Goal: Task Accomplishment & Management: Manage account settings

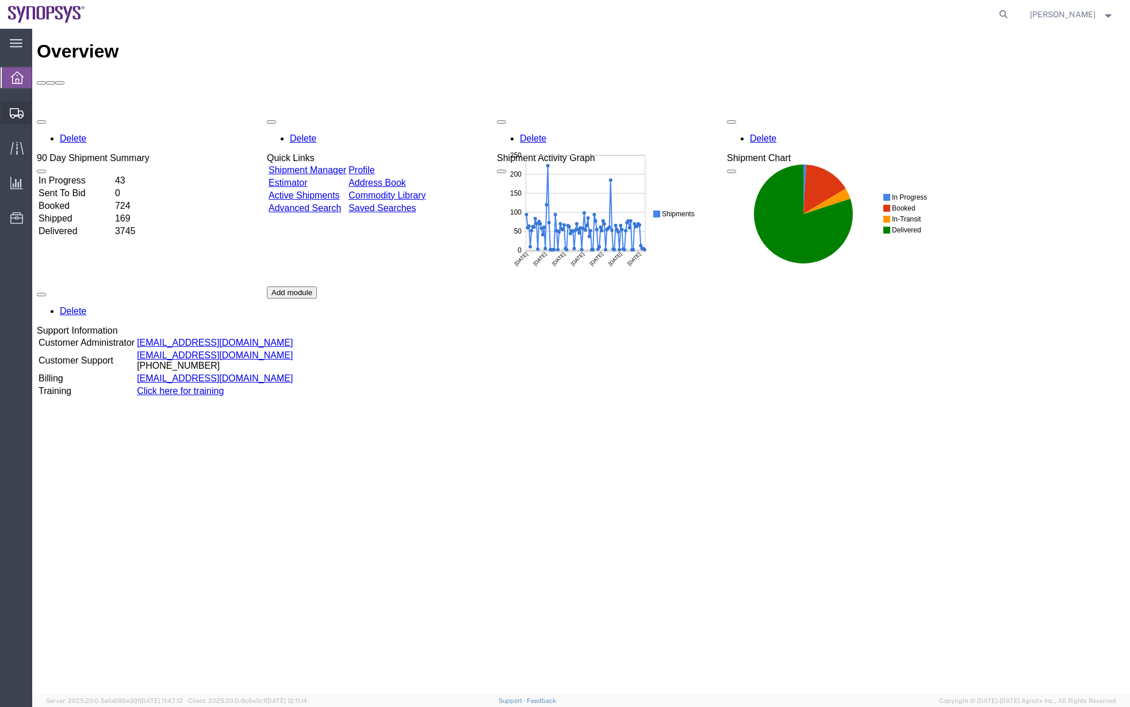
click at [0, 0] on span "Shipment Manager" at bounding box center [0, 0] width 0 height 0
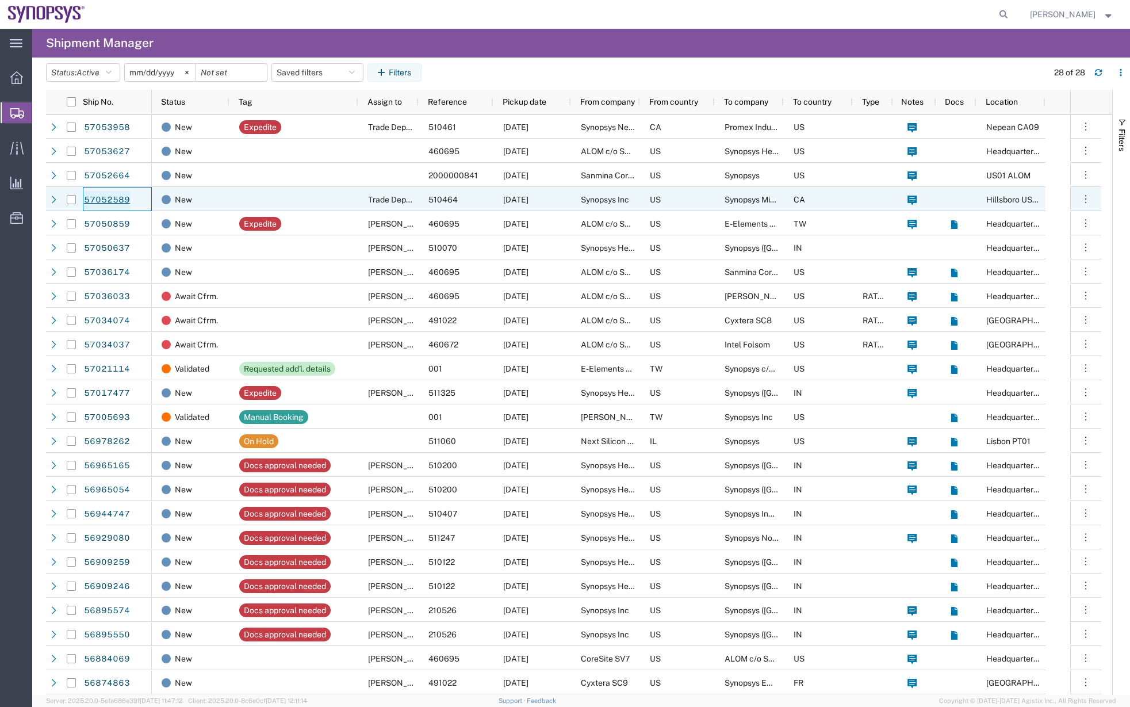
click at [109, 205] on link "57052589" at bounding box center [106, 200] width 47 height 18
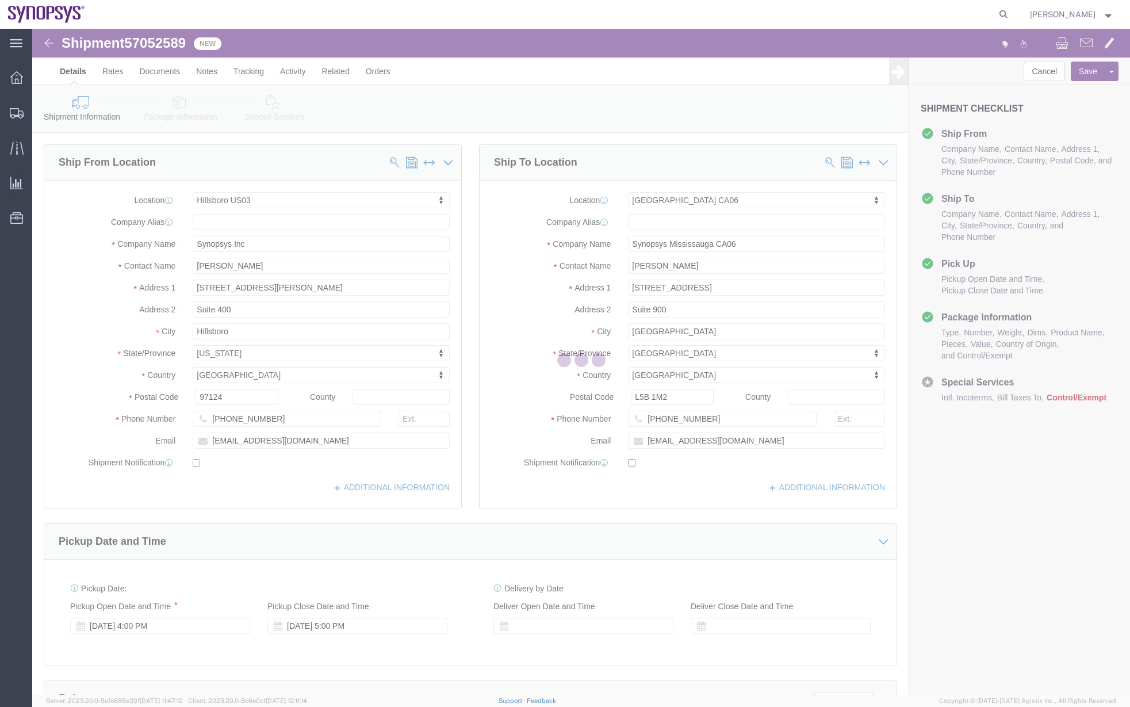
select select "63190"
select select "63078"
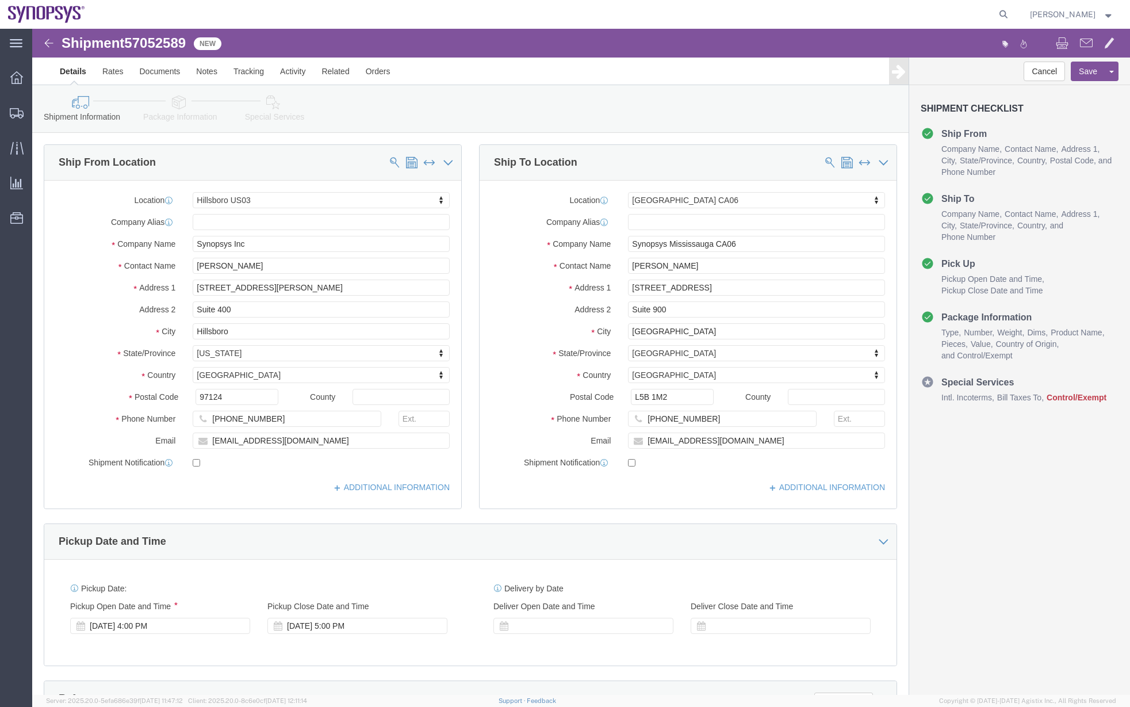
click icon
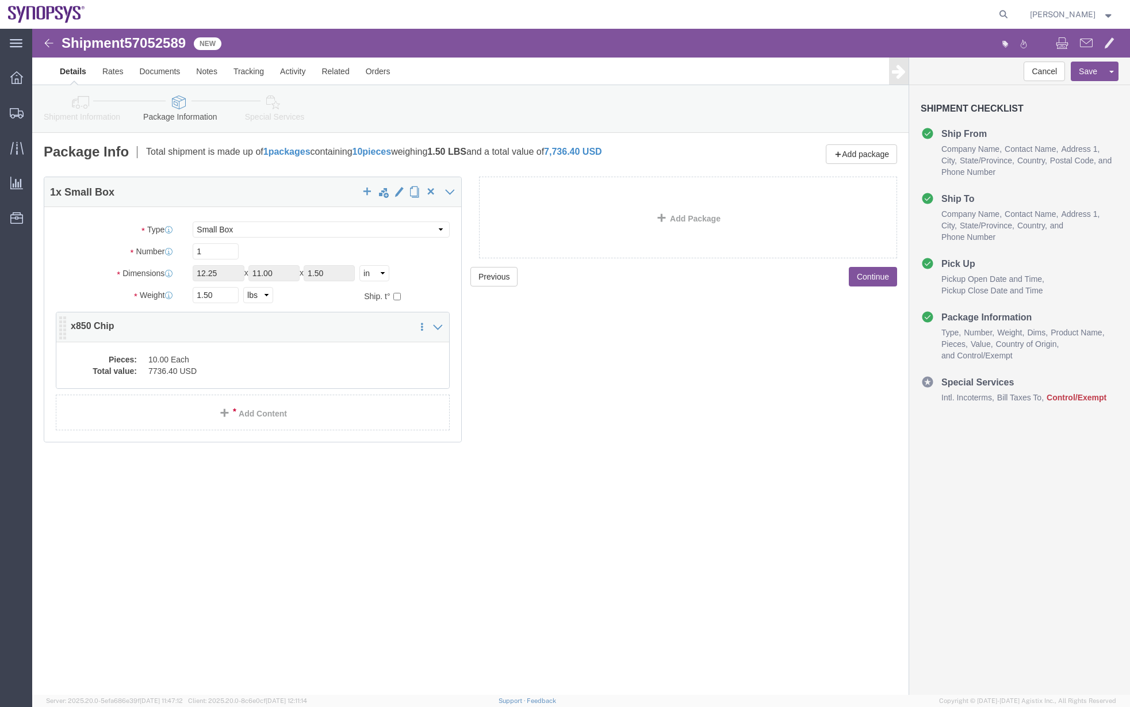
click div "Pieces: 10.00 Each Total value: 7736.40 USD"
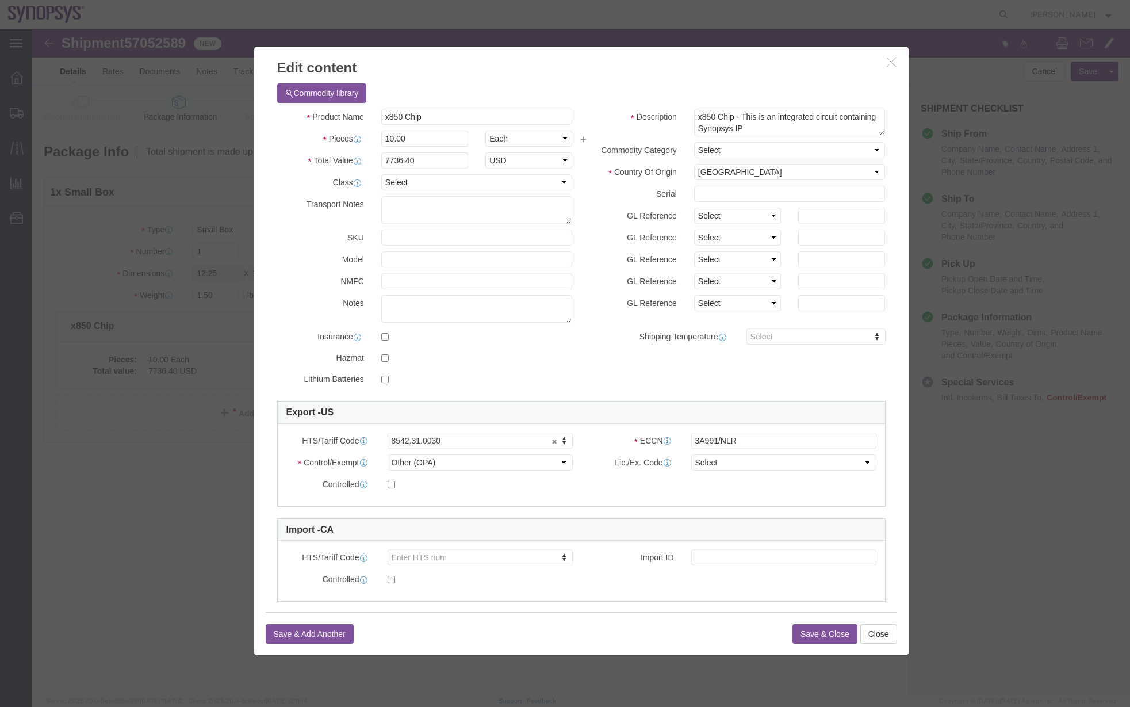
click icon "button"
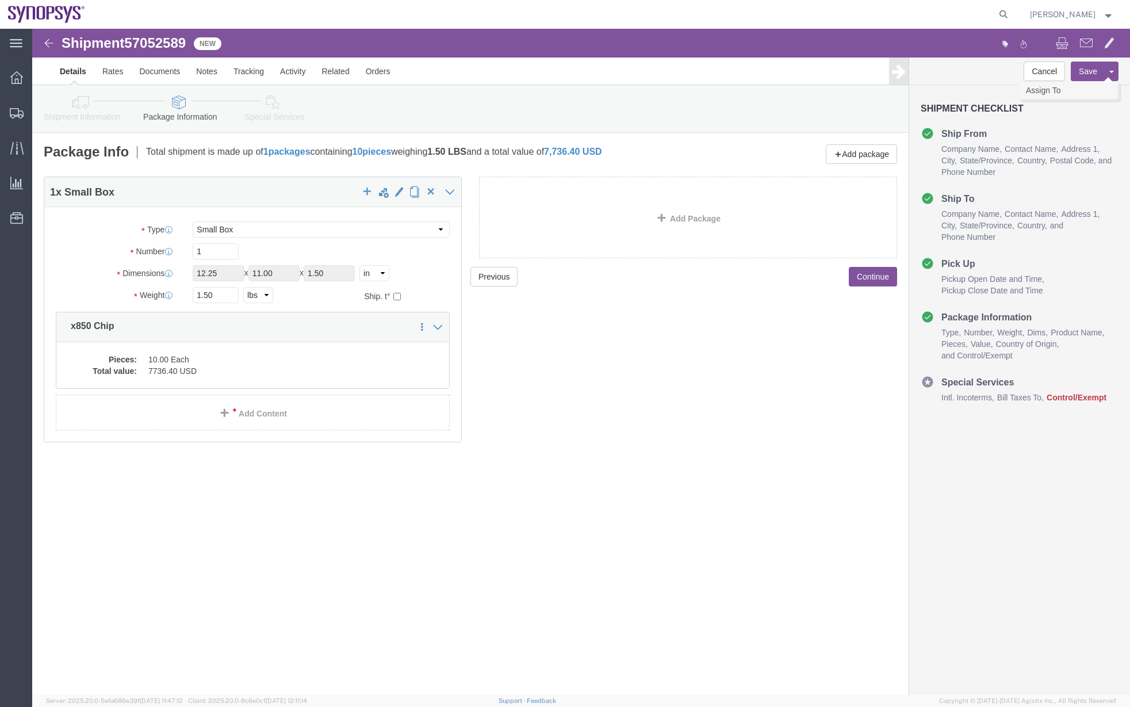
click link "Assign To"
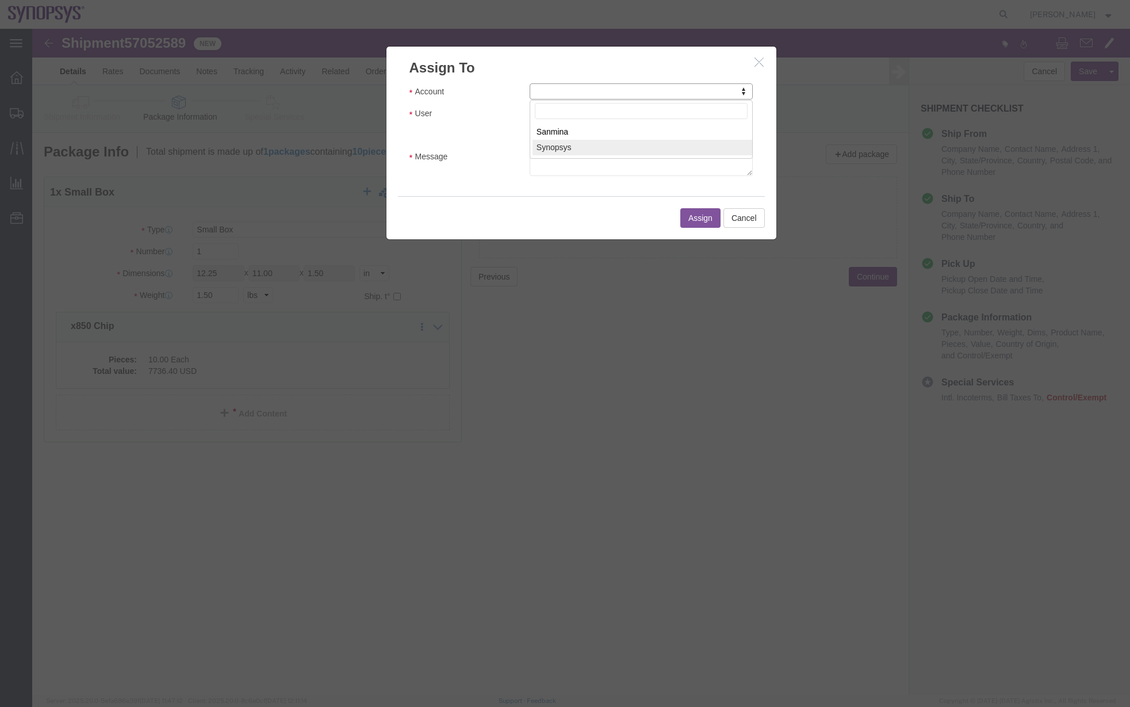
select select "117156"
select select
type input "ship"
select select "100122"
click textarea "Message"
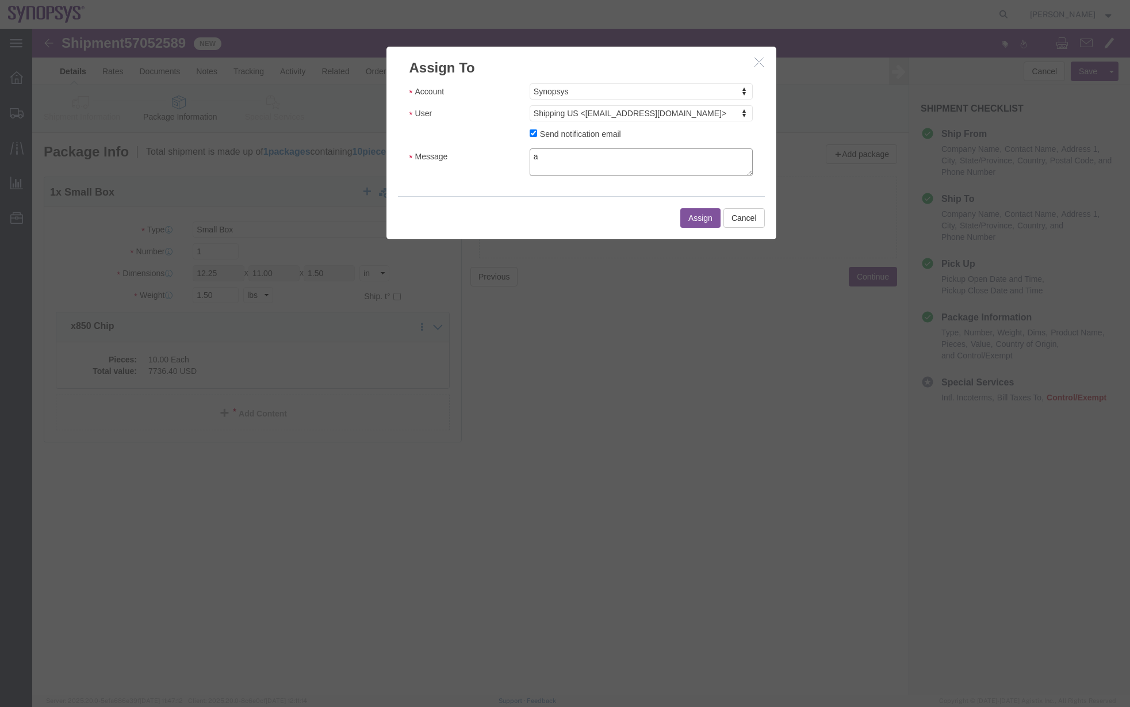
type textarea "a"
click button "Assign"
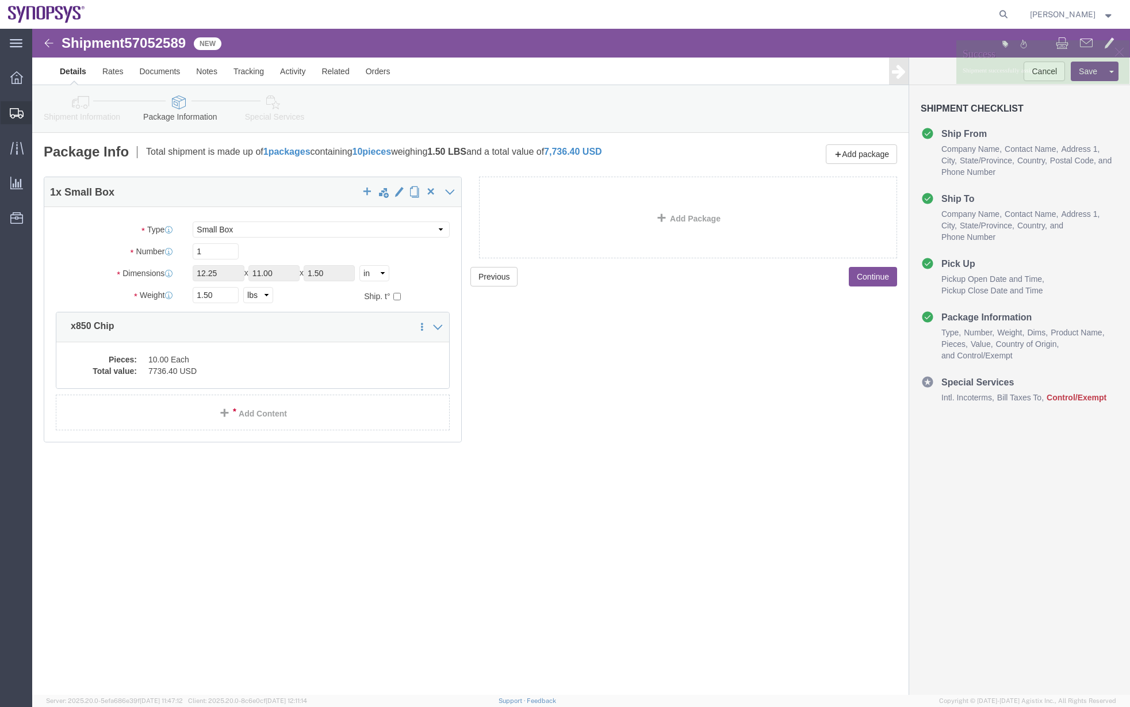
click at [0, 0] on span "Shipment Manager" at bounding box center [0, 0] width 0 height 0
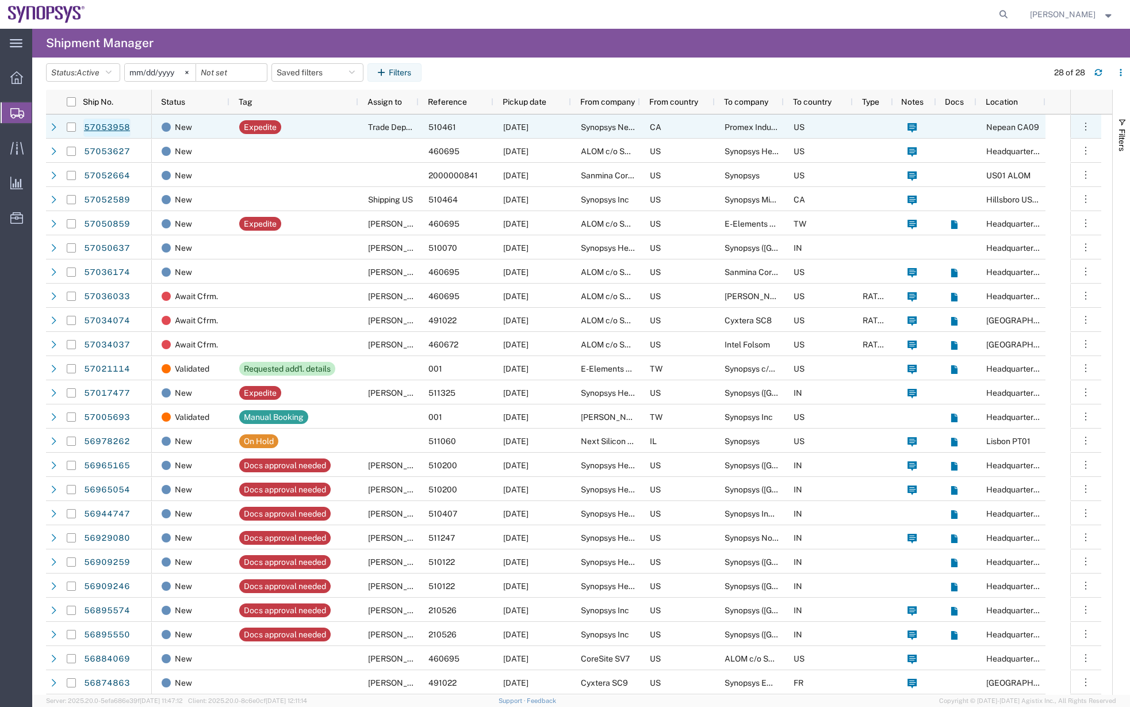
click at [98, 128] on link "57053958" at bounding box center [106, 127] width 47 height 18
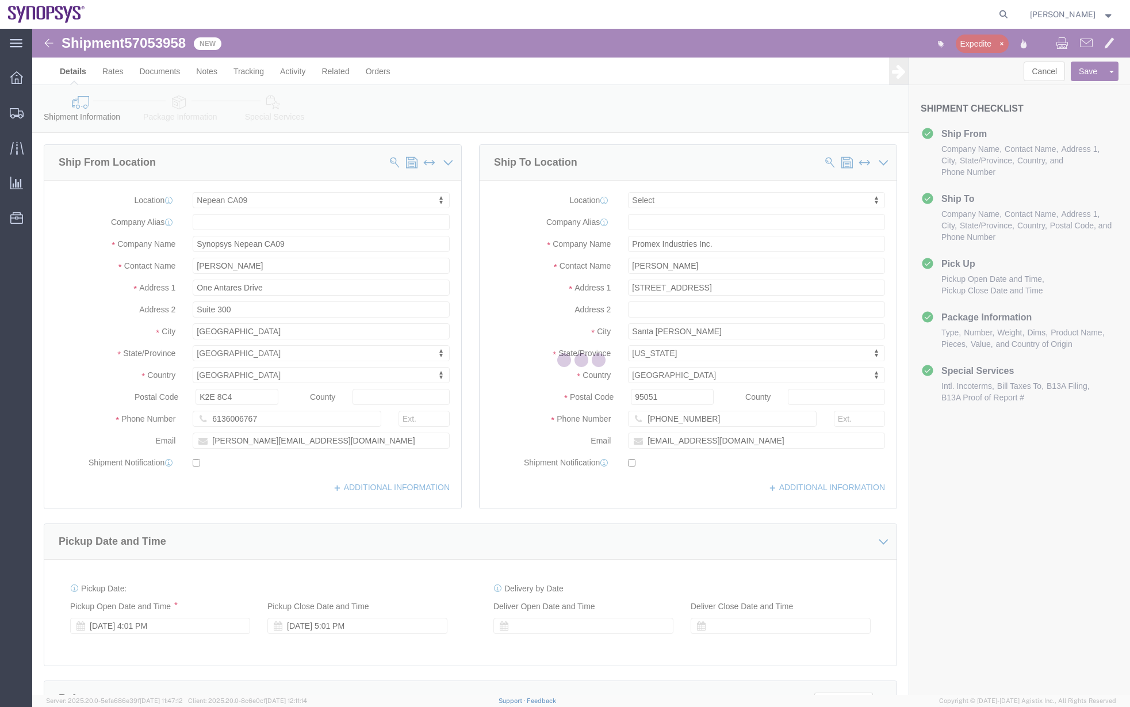
select select "63079"
select select
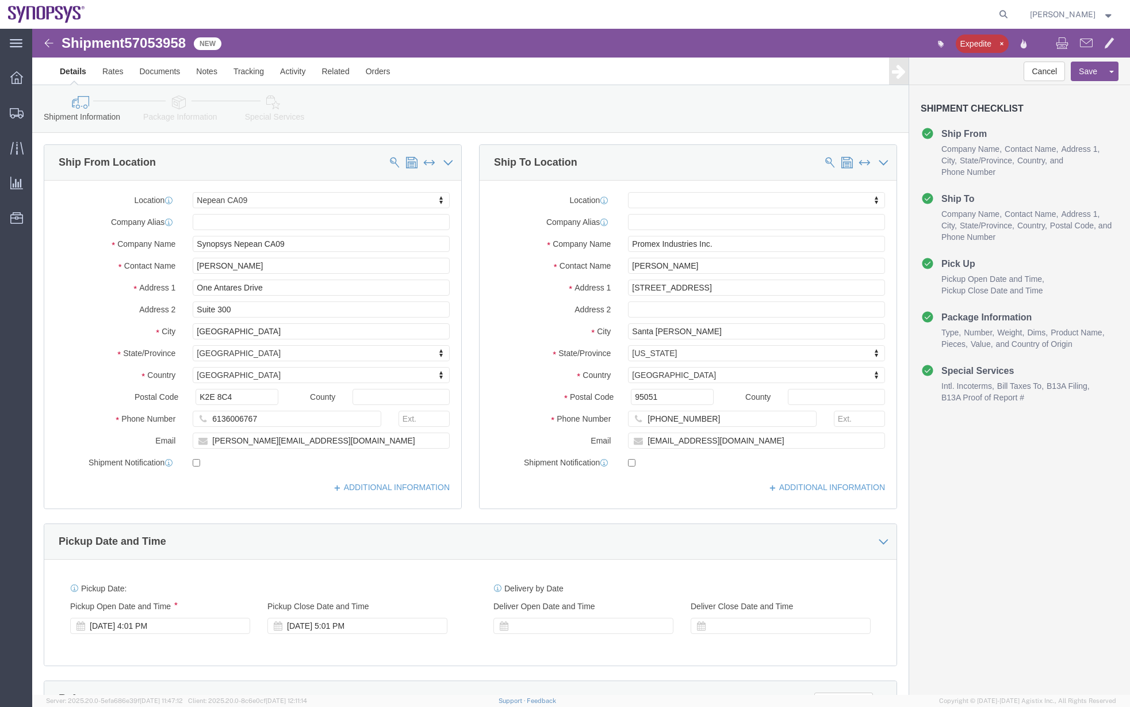
click link "Package Information"
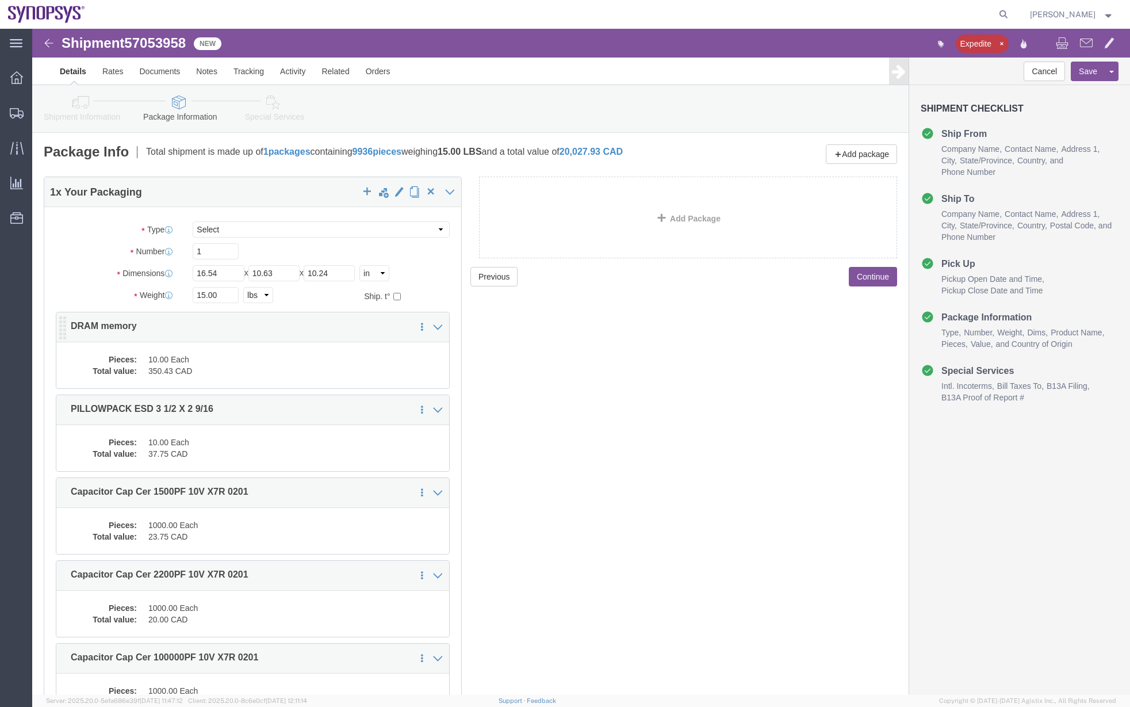
click div "Pieces: 10.00 Each Total value: 350.43 CAD"
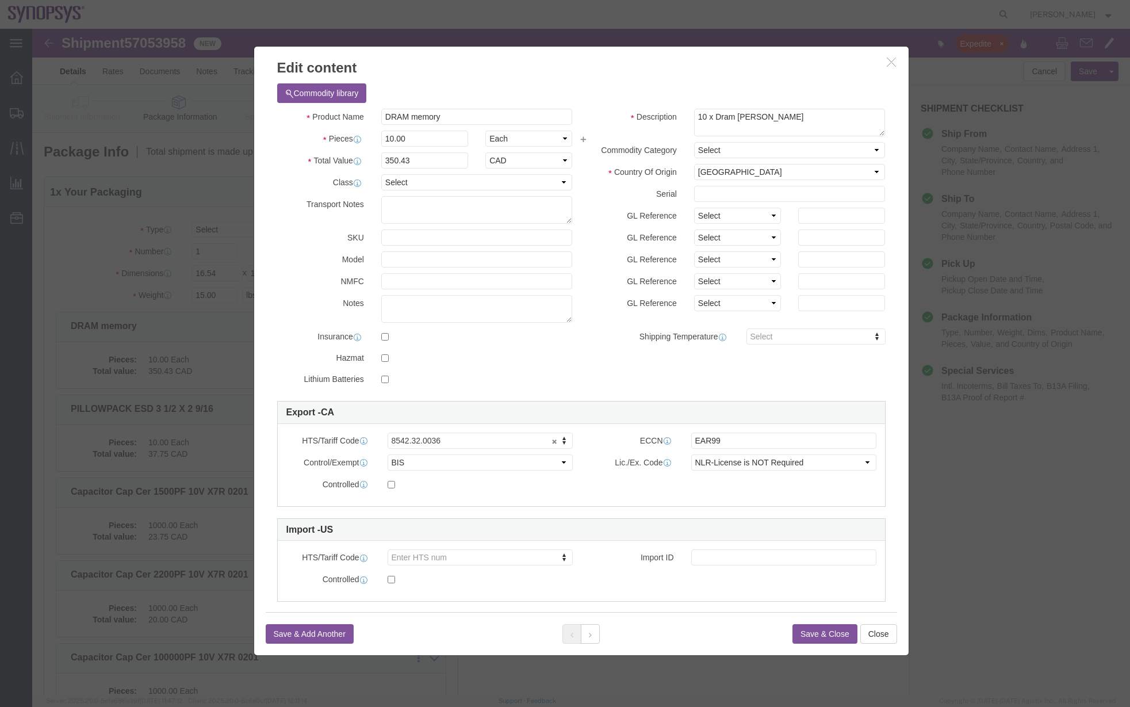
click h3 "Edit content"
click icon "button"
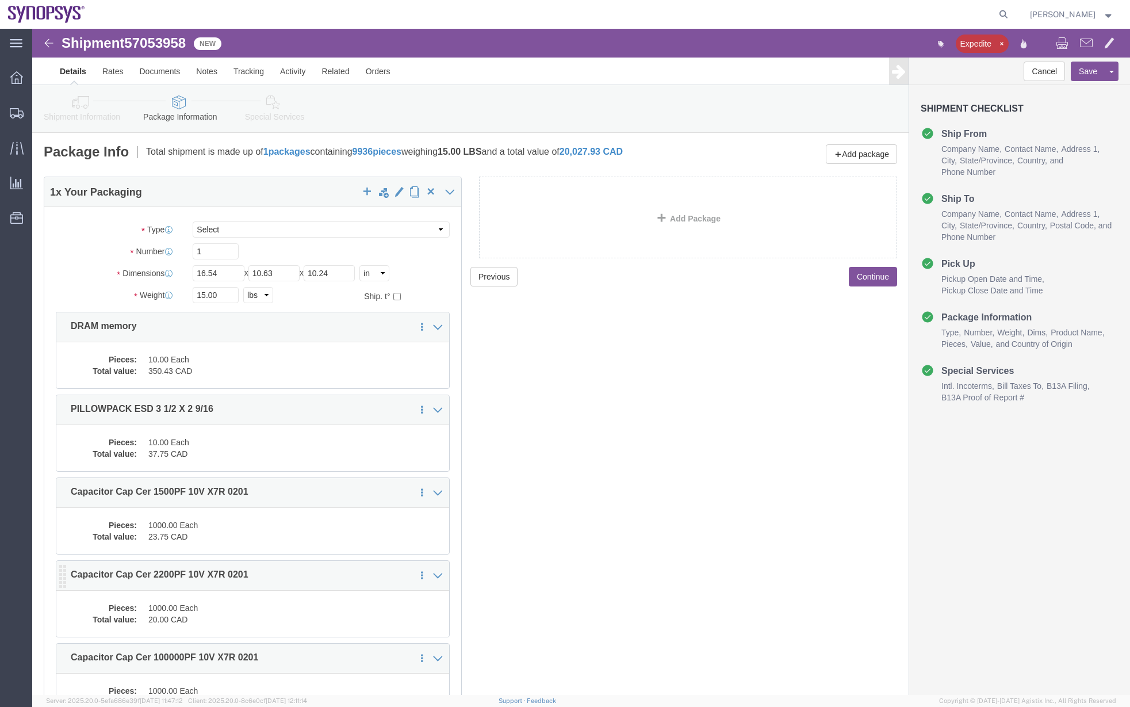
scroll to position [144, 0]
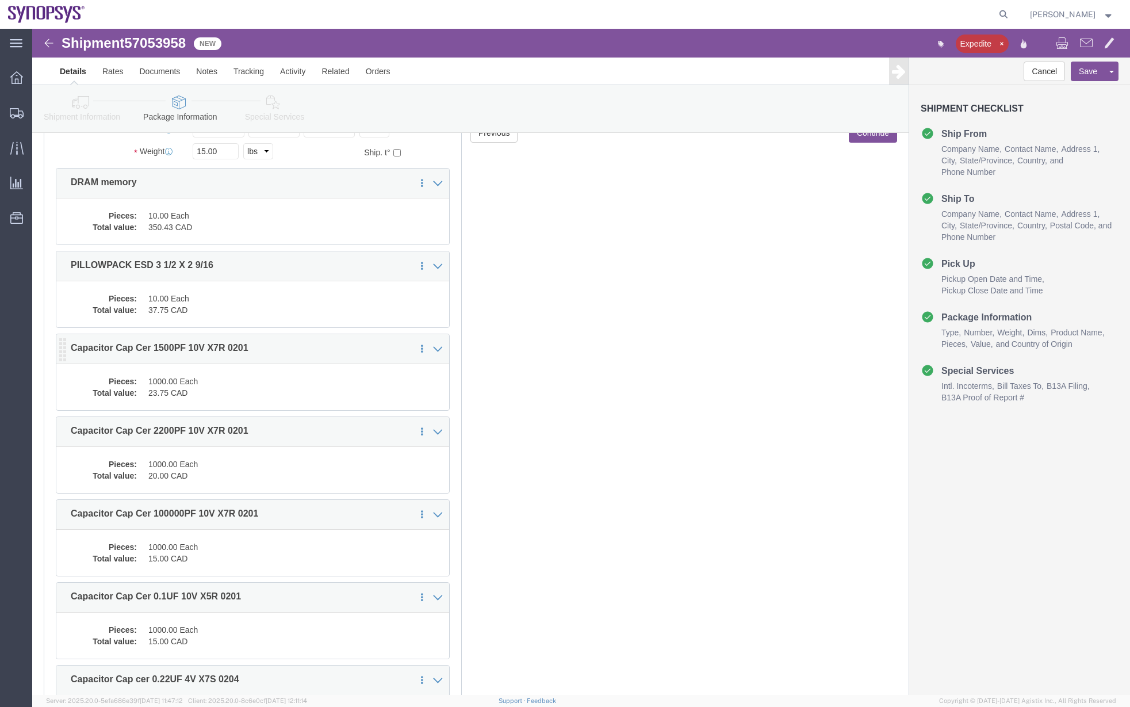
click div "Pieces: 1000.00 Each Total value: 23.75 CAD"
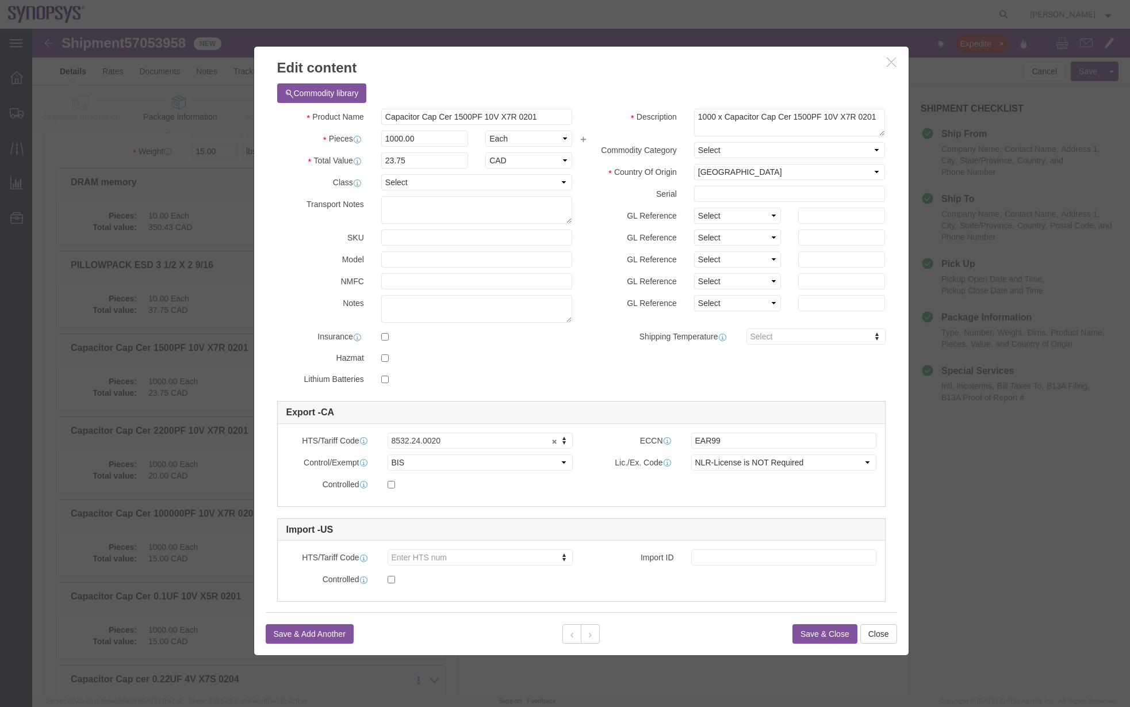
click icon "button"
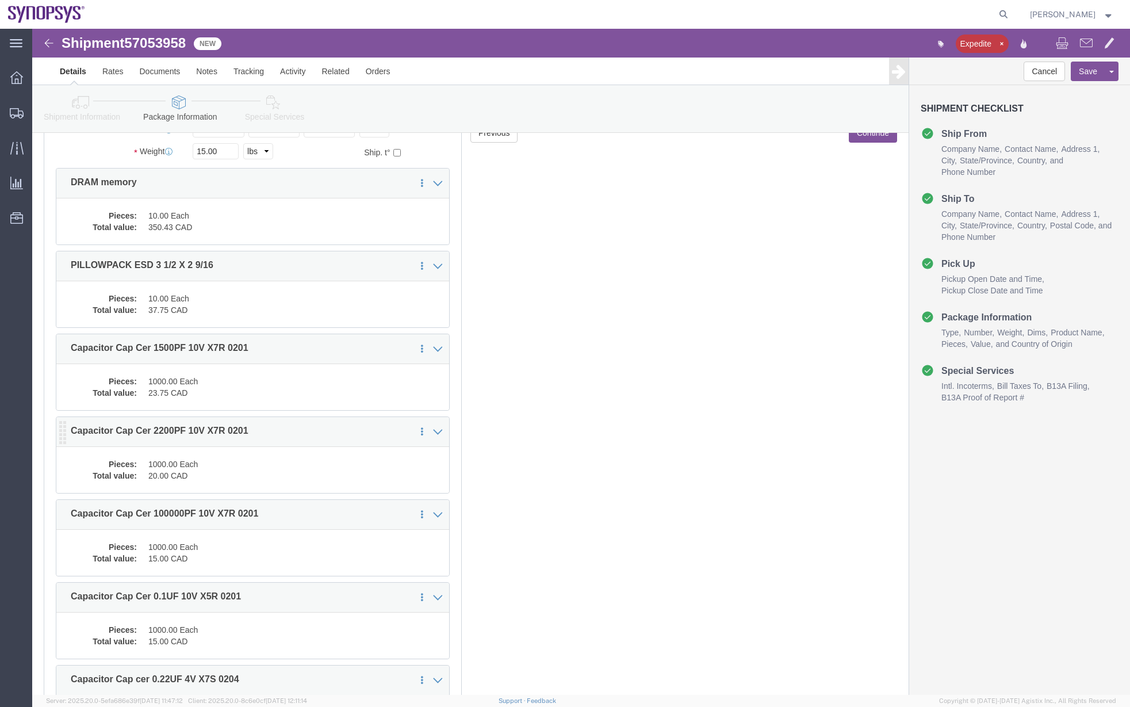
scroll to position [287, 0]
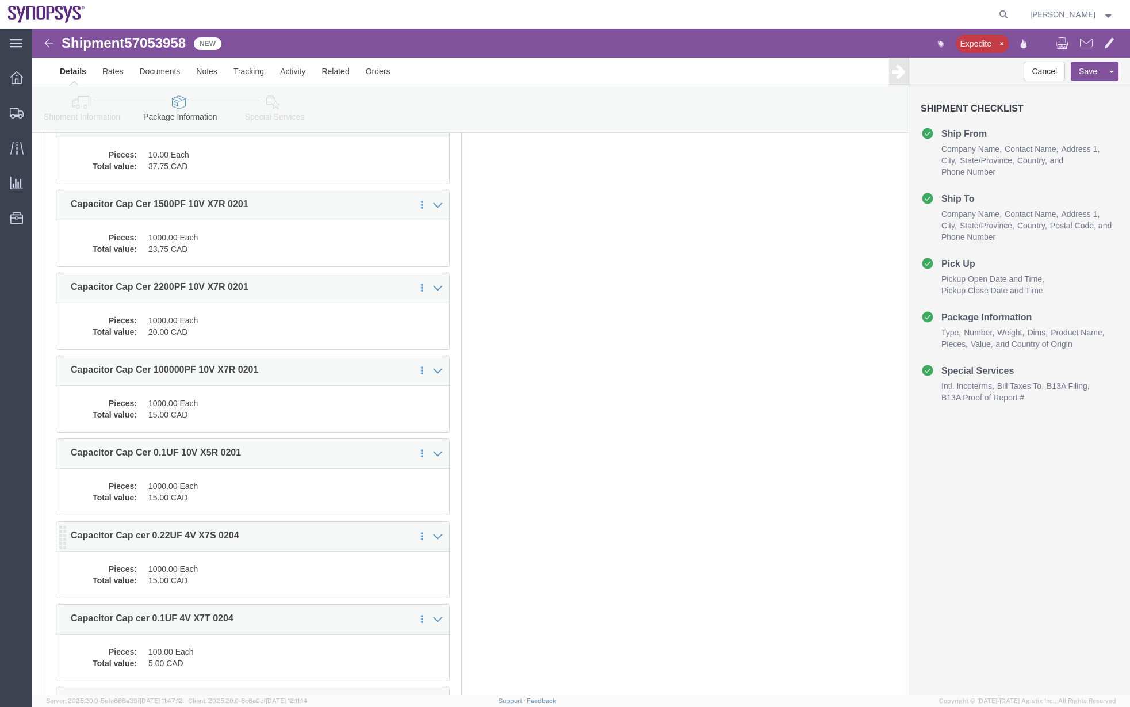
click div "Pieces: 1000.00 Each Total value: 15.00 CAD"
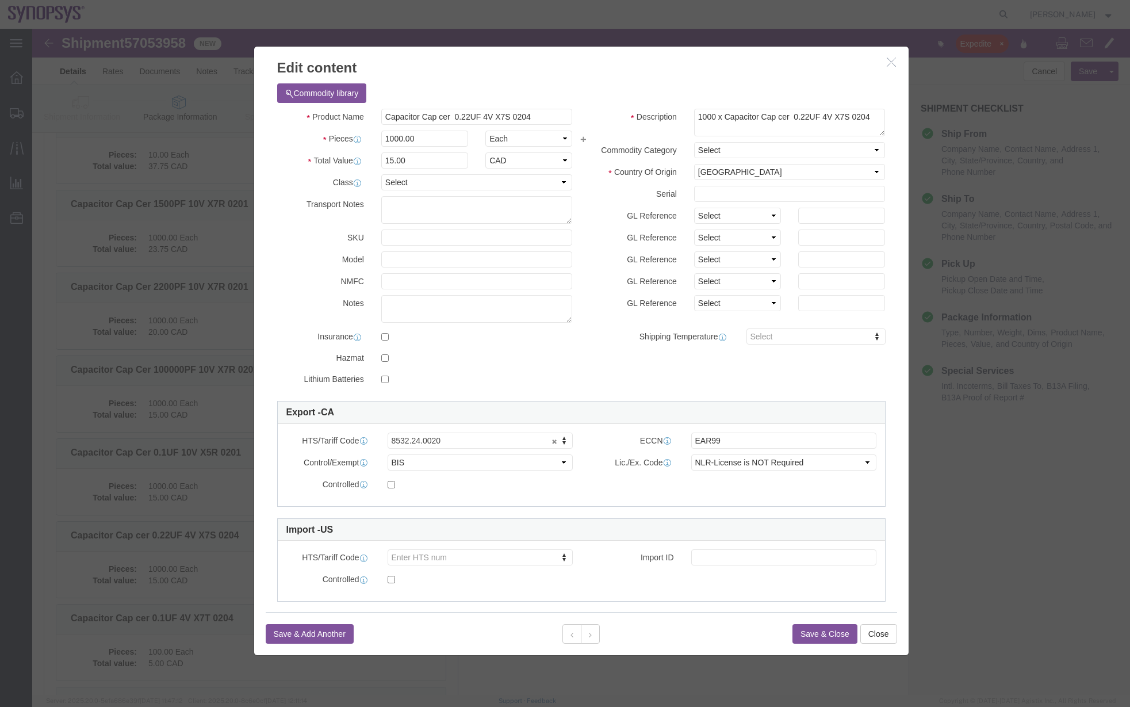
click icon "button"
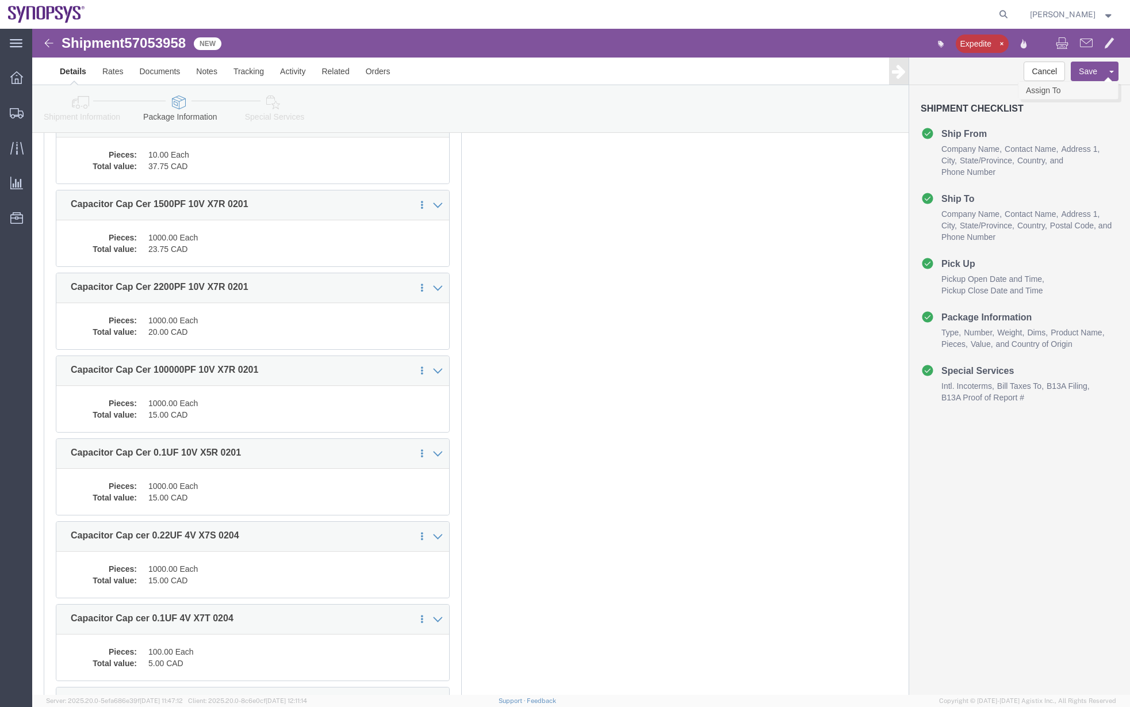
click link "Assign To"
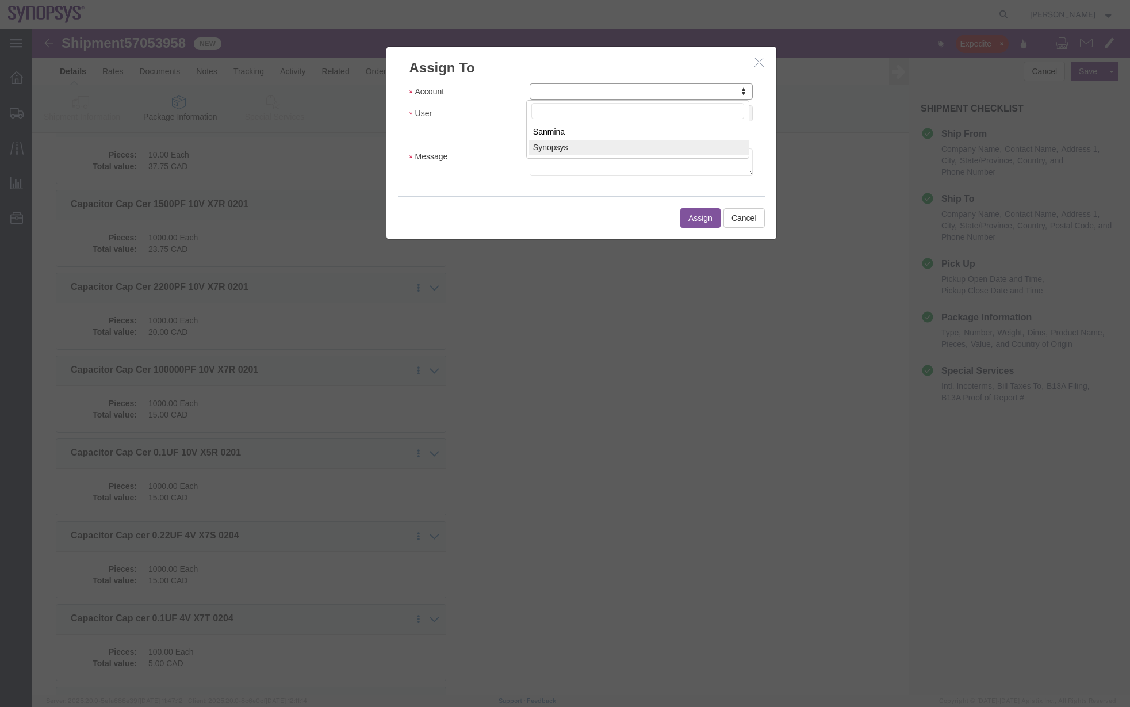
select select "117156"
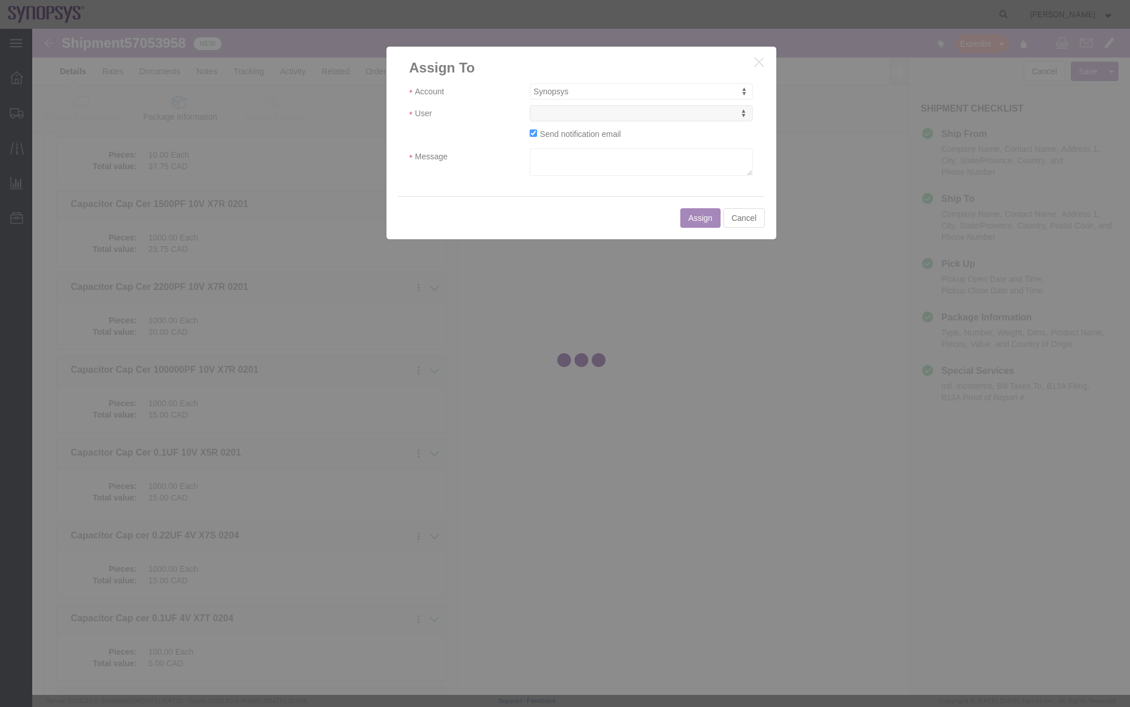
click at [566, 116] on div at bounding box center [581, 362] width 1098 height 666
click at [565, 116] on div at bounding box center [581, 362] width 1098 height 666
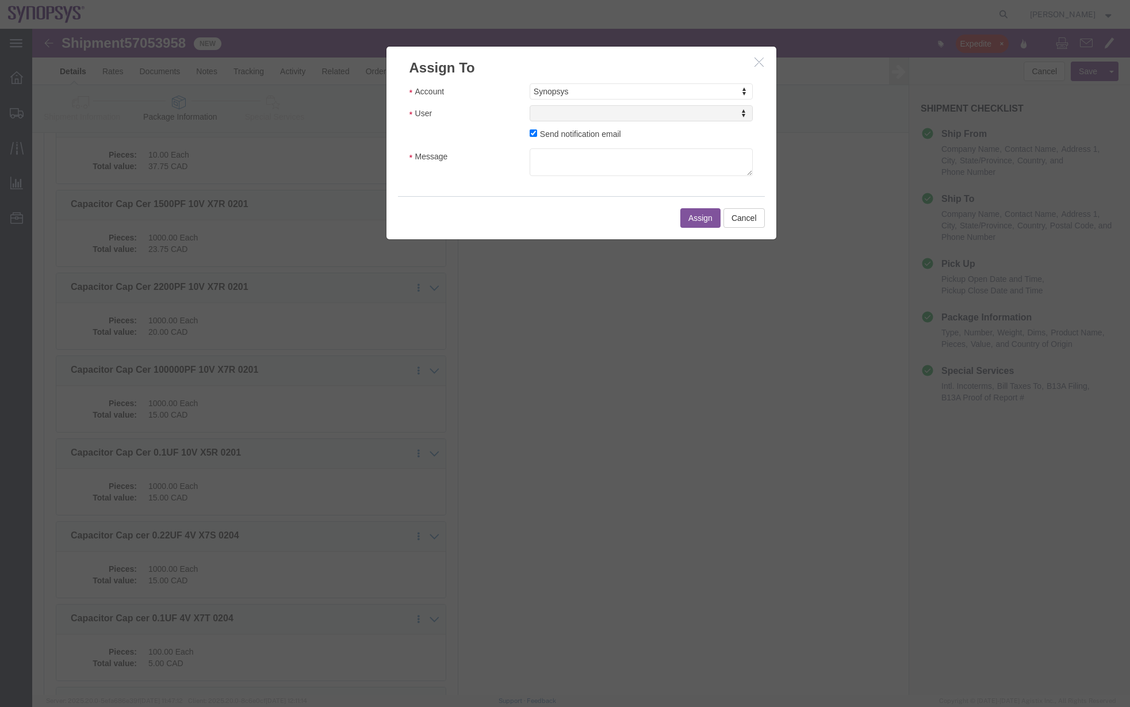
select select
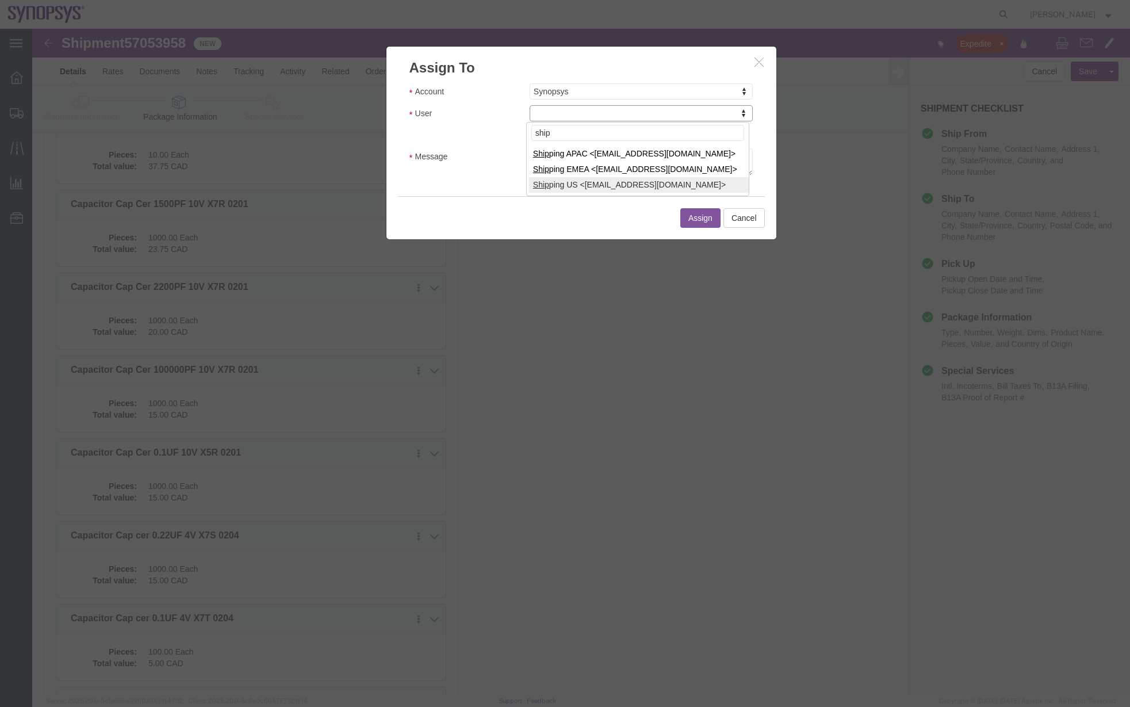
type input "ship"
select select "100122"
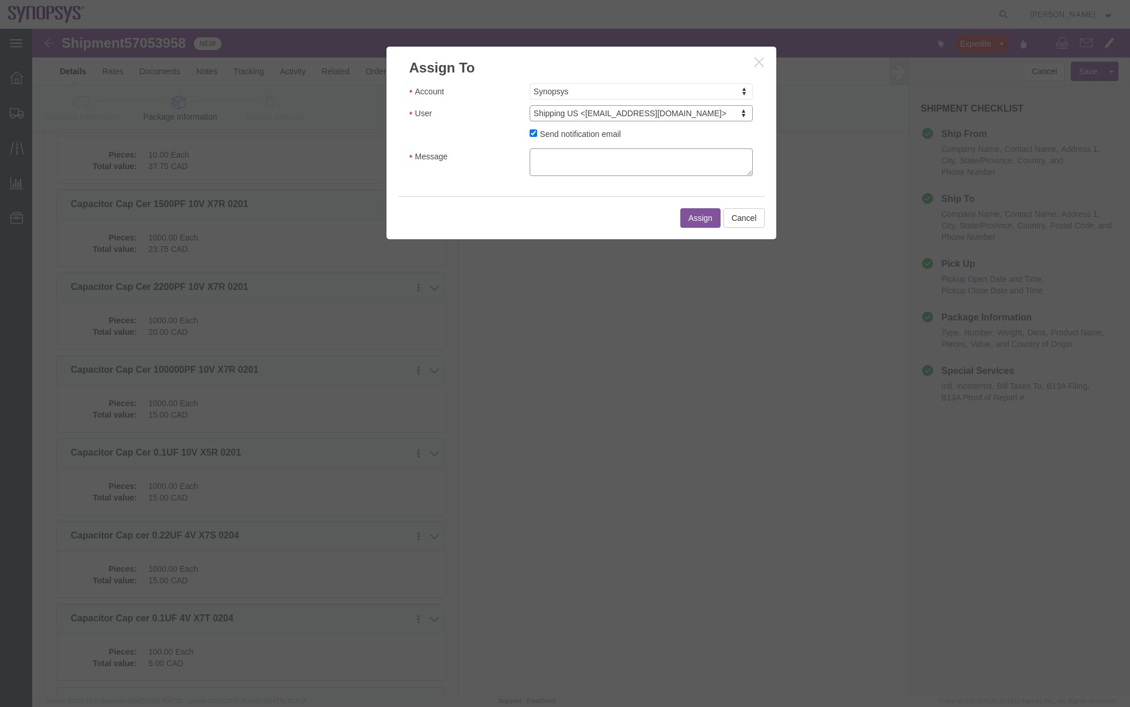
drag, startPoint x: 576, startPoint y: 126, endPoint x: 597, endPoint y: 158, distance: 38.1
click textarea "Message"
type textarea "a"
click button "Assign"
